Goal: Task Accomplishment & Management: Complete application form

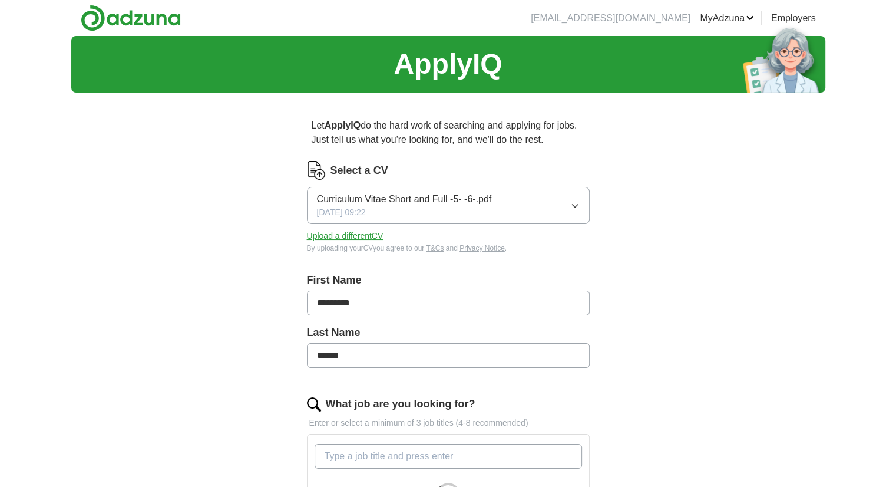
click at [578, 203] on icon "button" at bounding box center [574, 205] width 9 height 9
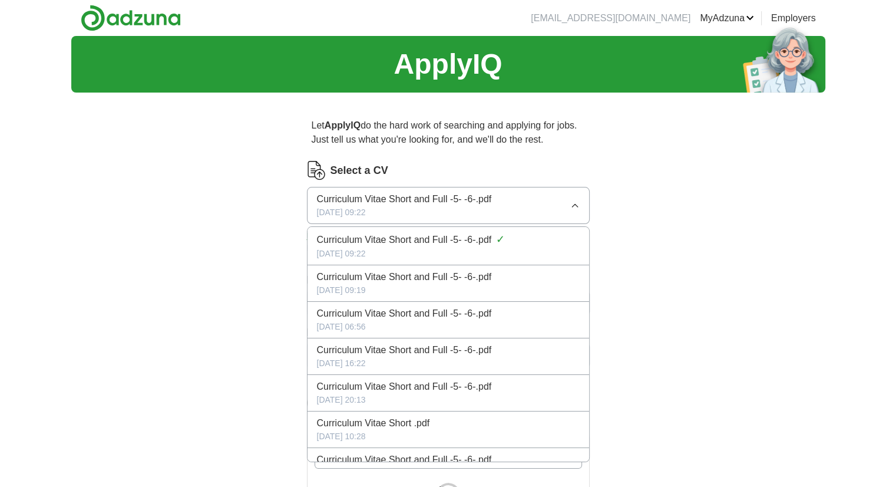
click at [578, 203] on icon "button" at bounding box center [574, 205] width 9 height 9
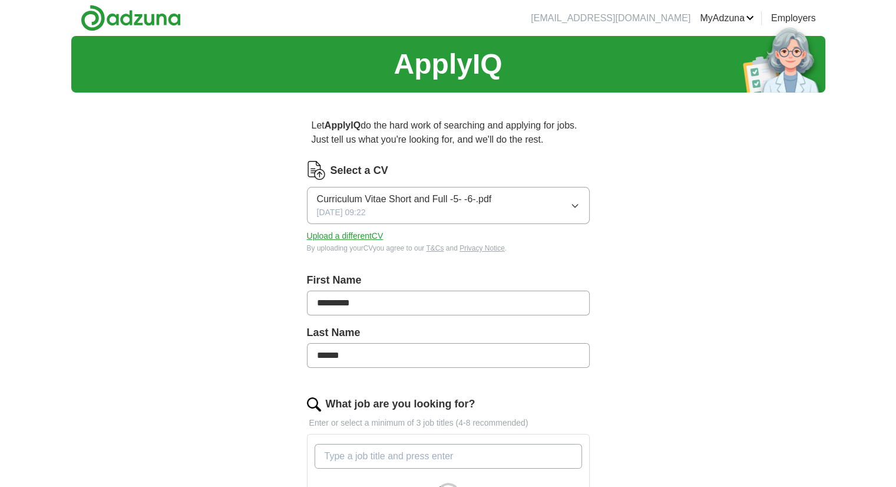
click at [317, 238] on button "Upload a different CV" at bounding box center [345, 236] width 77 height 12
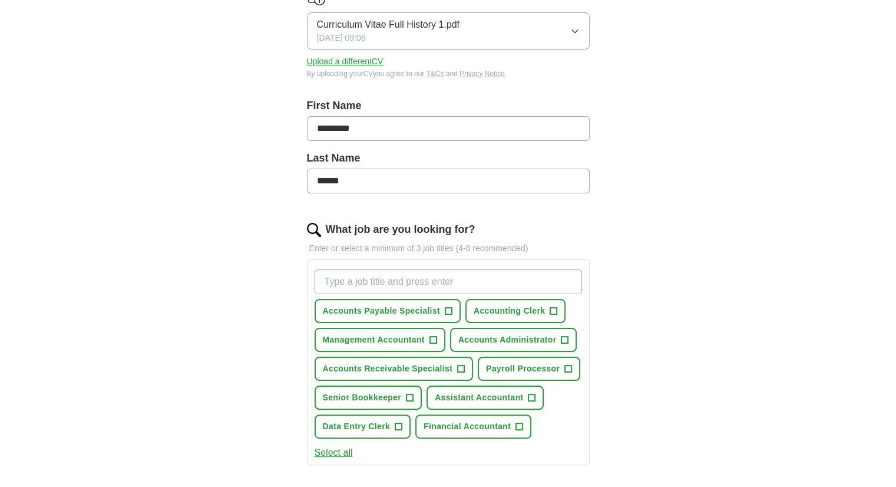
scroll to position [177, 0]
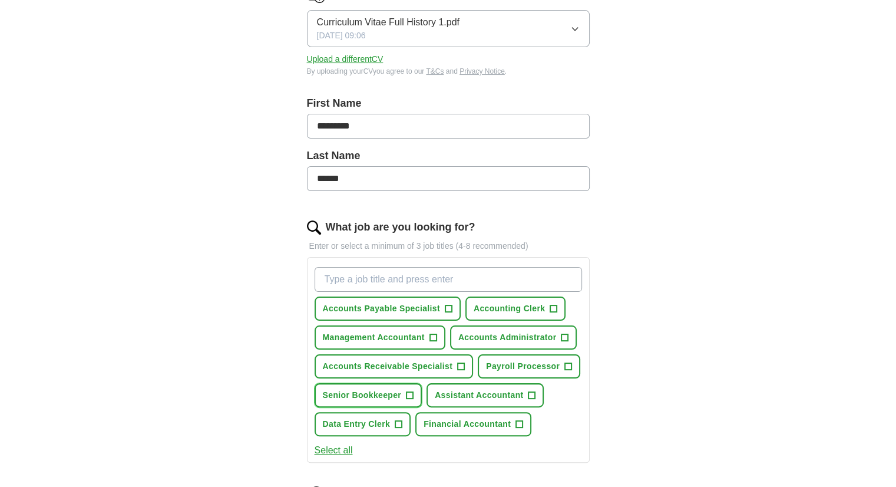
click at [393, 389] on span "Senior Bookkeeper" at bounding box center [362, 395] width 79 height 12
click at [393, 429] on button "Data Entry Clerk +" at bounding box center [363, 424] width 97 height 24
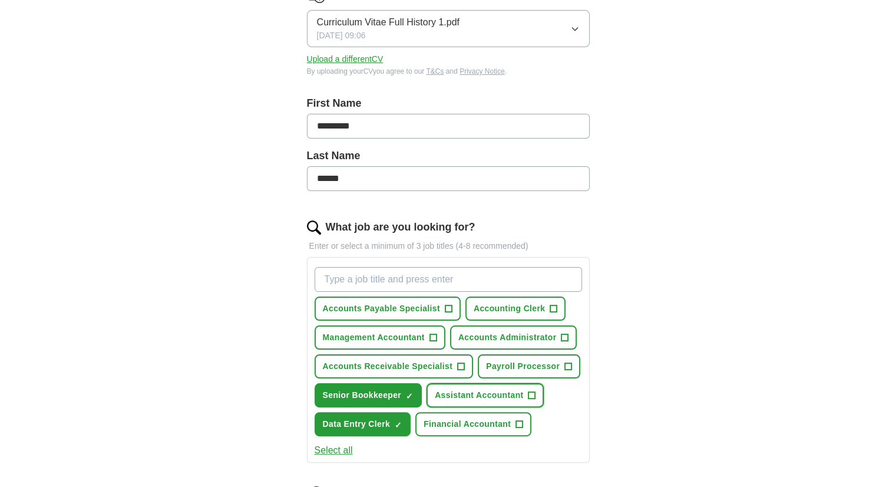
click at [494, 393] on span "Assistant Accountant" at bounding box center [479, 395] width 88 height 12
click at [522, 355] on button "Payroll Processor +" at bounding box center [529, 366] width 102 height 24
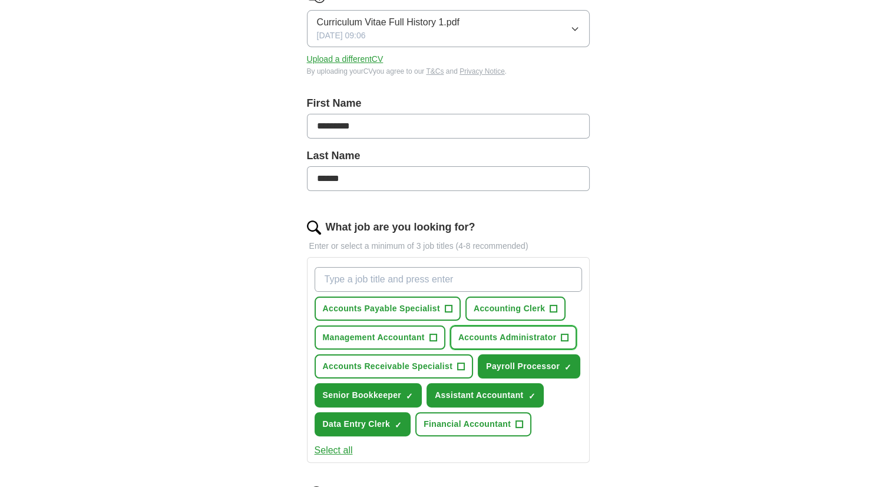
click at [462, 338] on span "Accounts Administrator" at bounding box center [507, 337] width 98 height 12
click at [492, 302] on span "Accounting Clerk" at bounding box center [510, 308] width 72 height 12
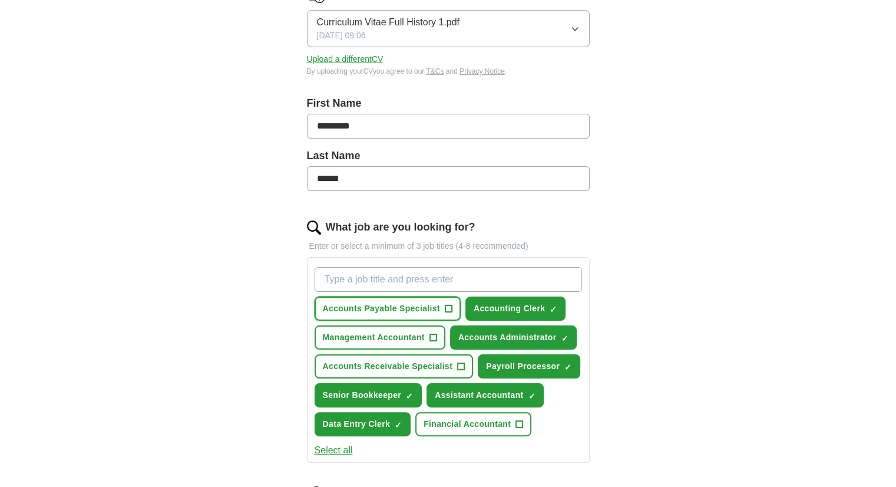
click at [432, 306] on span "Accounts Payable Specialist" at bounding box center [381, 308] width 117 height 12
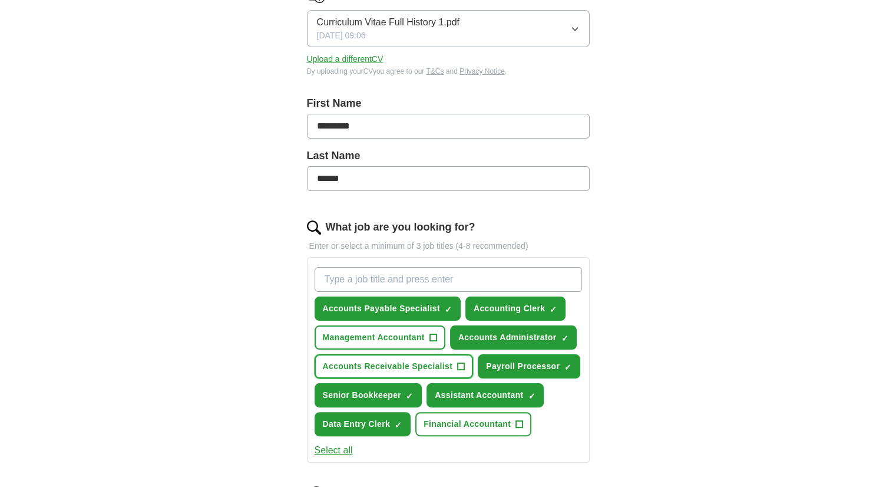
click at [401, 364] on span "Accounts Receivable Specialist" at bounding box center [388, 366] width 130 height 12
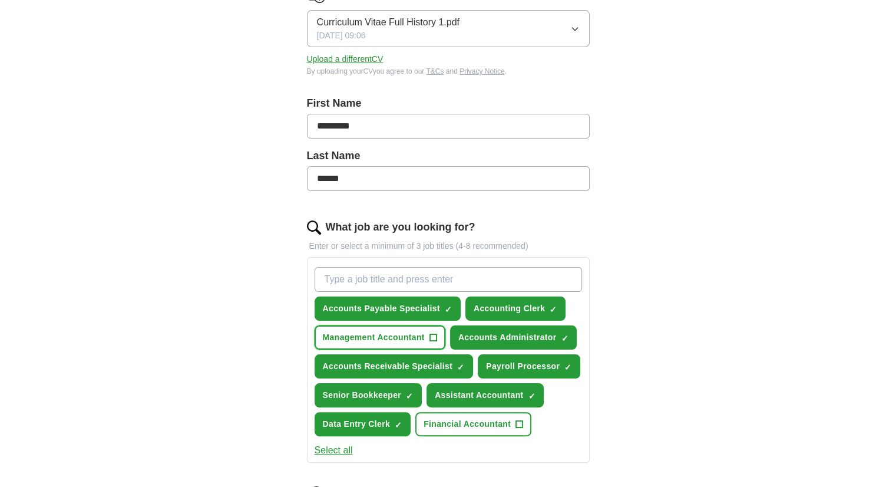
click at [398, 339] on span "Management Accountant" at bounding box center [374, 337] width 102 height 12
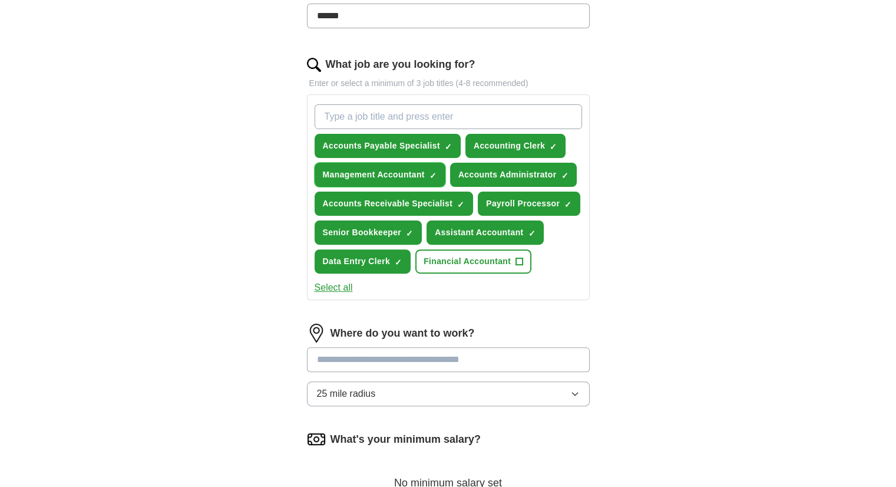
scroll to position [353, 0]
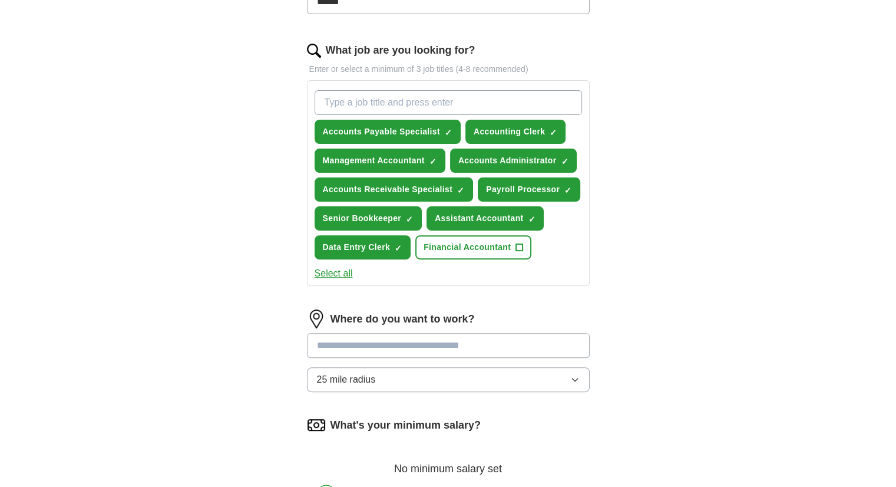
click at [350, 353] on input at bounding box center [448, 345] width 283 height 25
type input "*"
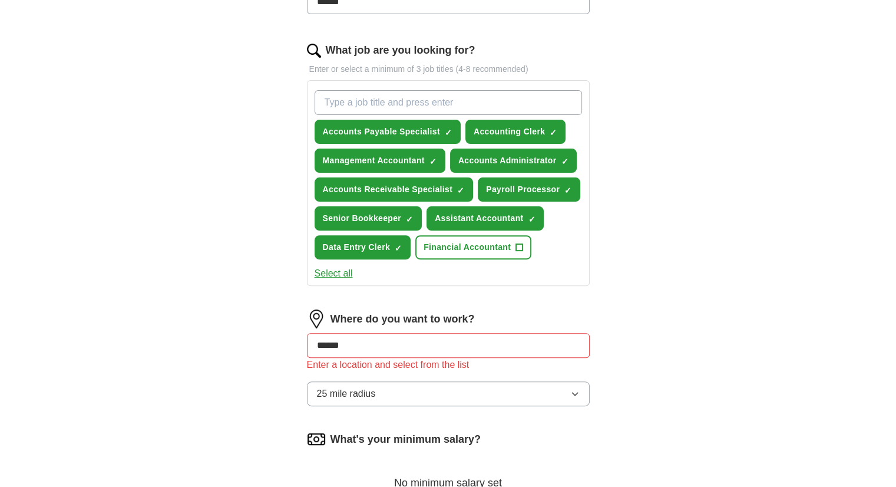
click at [417, 382] on button "25 mile radius" at bounding box center [448, 393] width 283 height 25
click at [359, 422] on div "Only in" at bounding box center [448, 420] width 263 height 14
drag, startPoint x: 355, startPoint y: 340, endPoint x: 267, endPoint y: 339, distance: 87.8
click at [269, 339] on div "Let ApplyIQ do the hard work of searching and applying for jobs. Just tell us w…" at bounding box center [448, 180] width 377 height 865
type input "*"
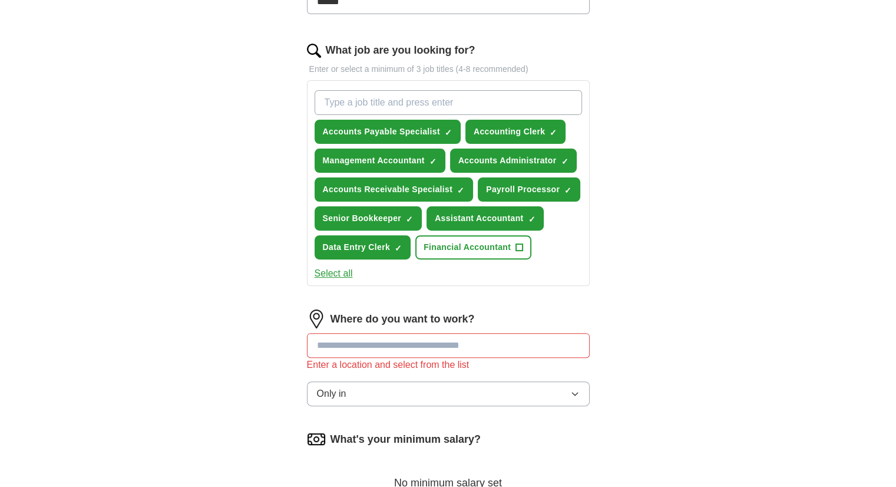
click at [274, 335] on div "Let ApplyIQ do the hard work of searching and applying for jobs. Just tell us w…" at bounding box center [448, 180] width 377 height 865
